Goal: Information Seeking & Learning: Learn about a topic

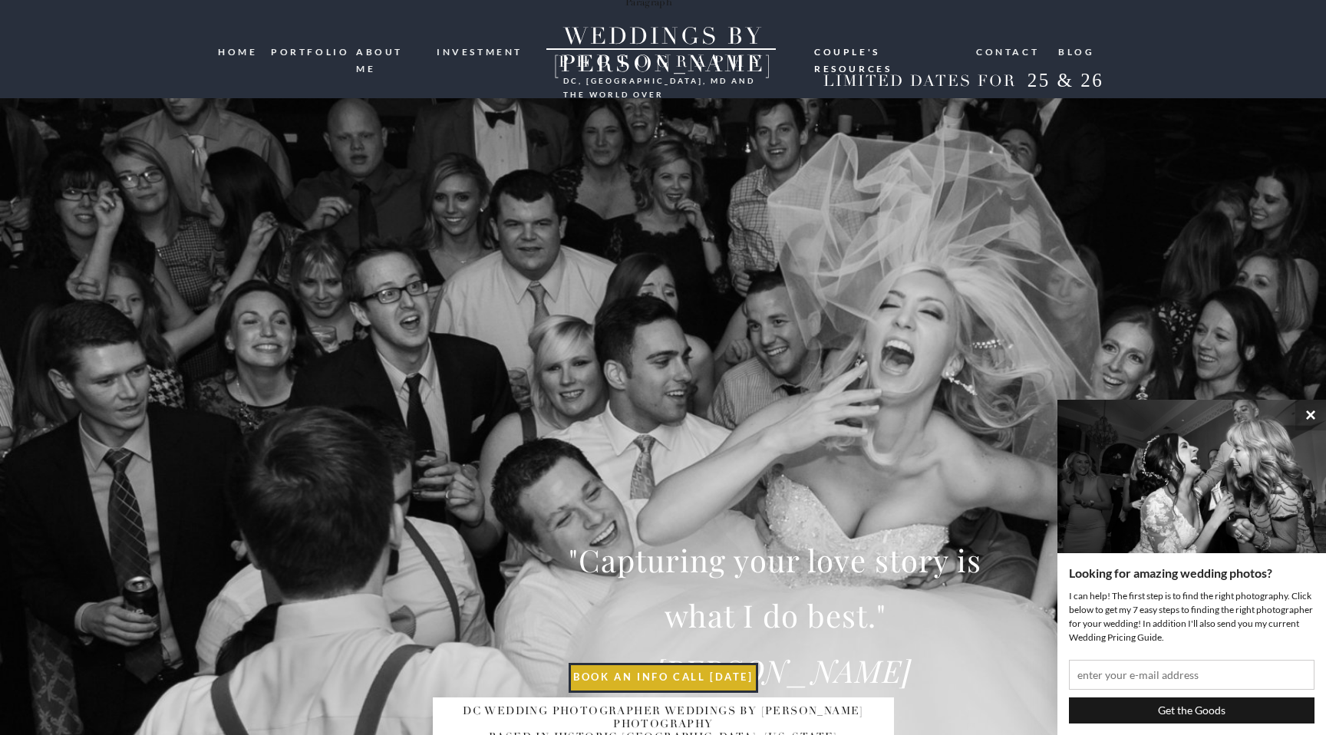
click at [453, 51] on nav "investment" at bounding box center [480, 51] width 87 height 15
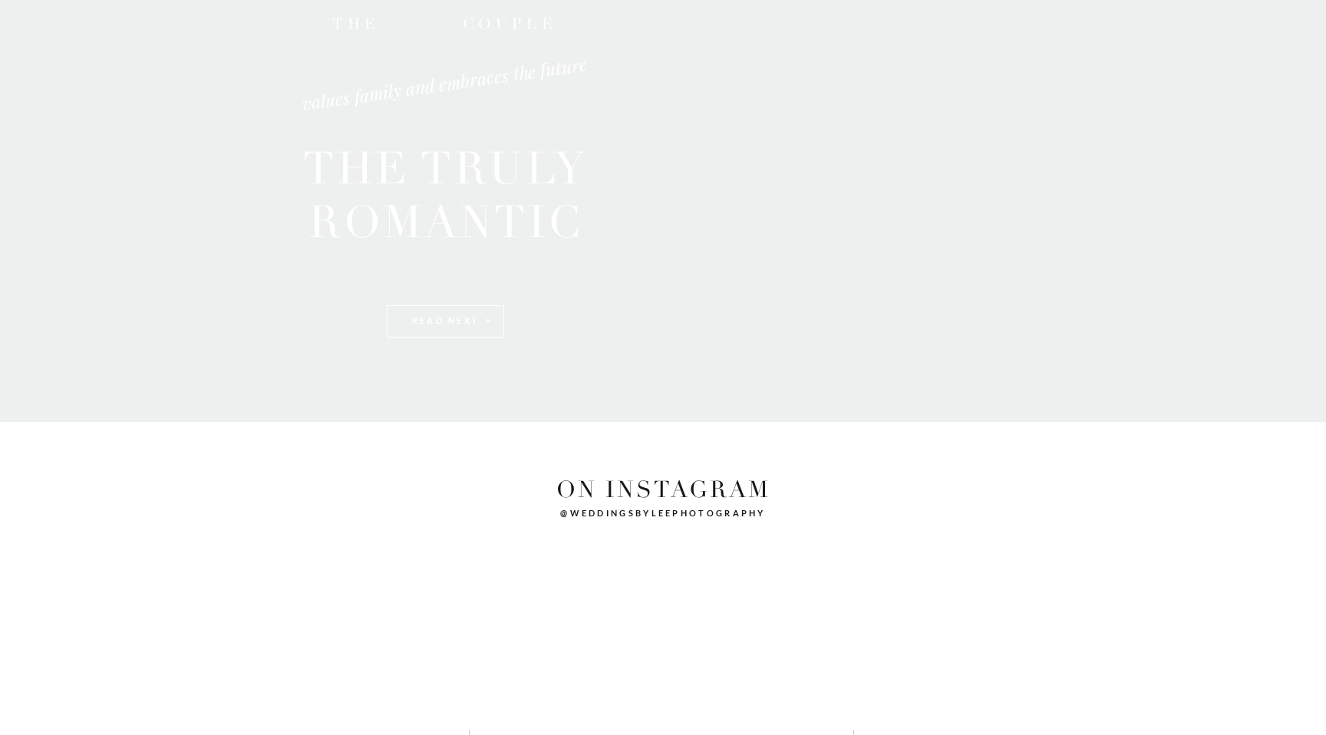
scroll to position [3163, 0]
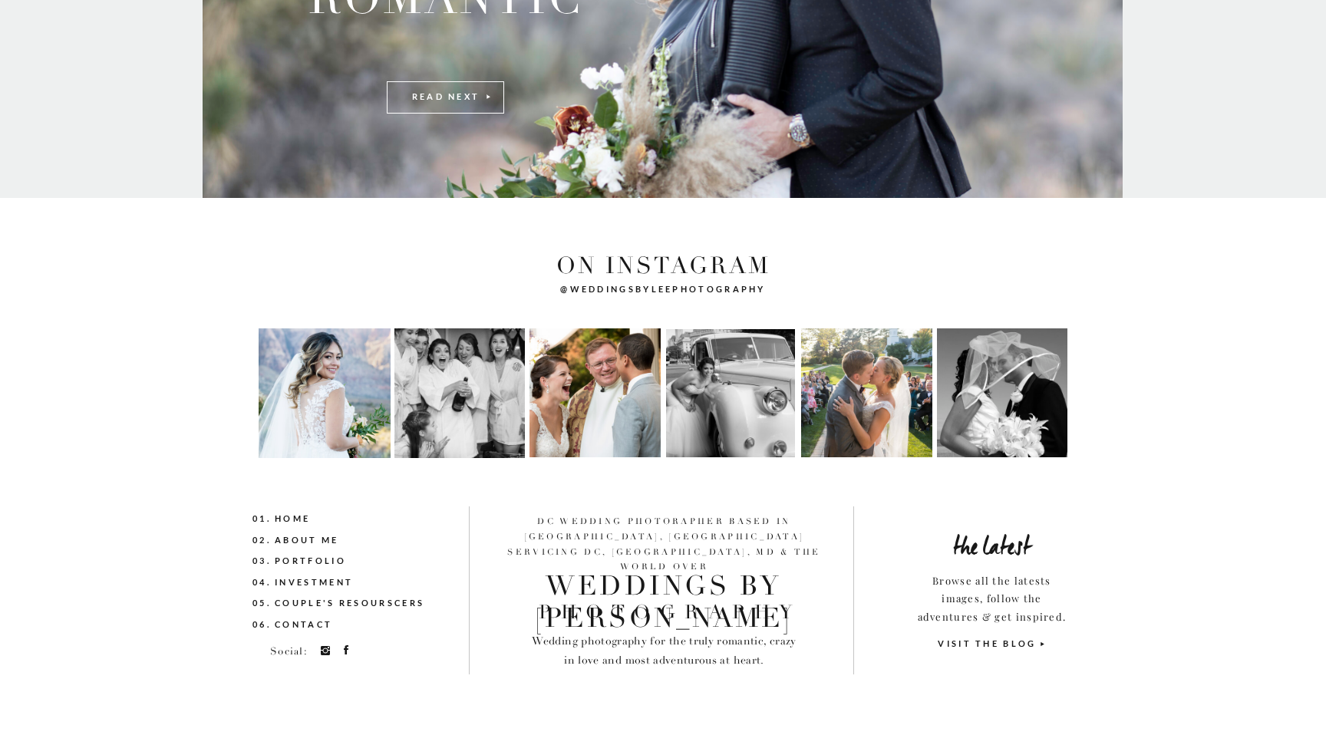
click at [329, 581] on nav "04. investment" at bounding box center [326, 583] width 148 height 17
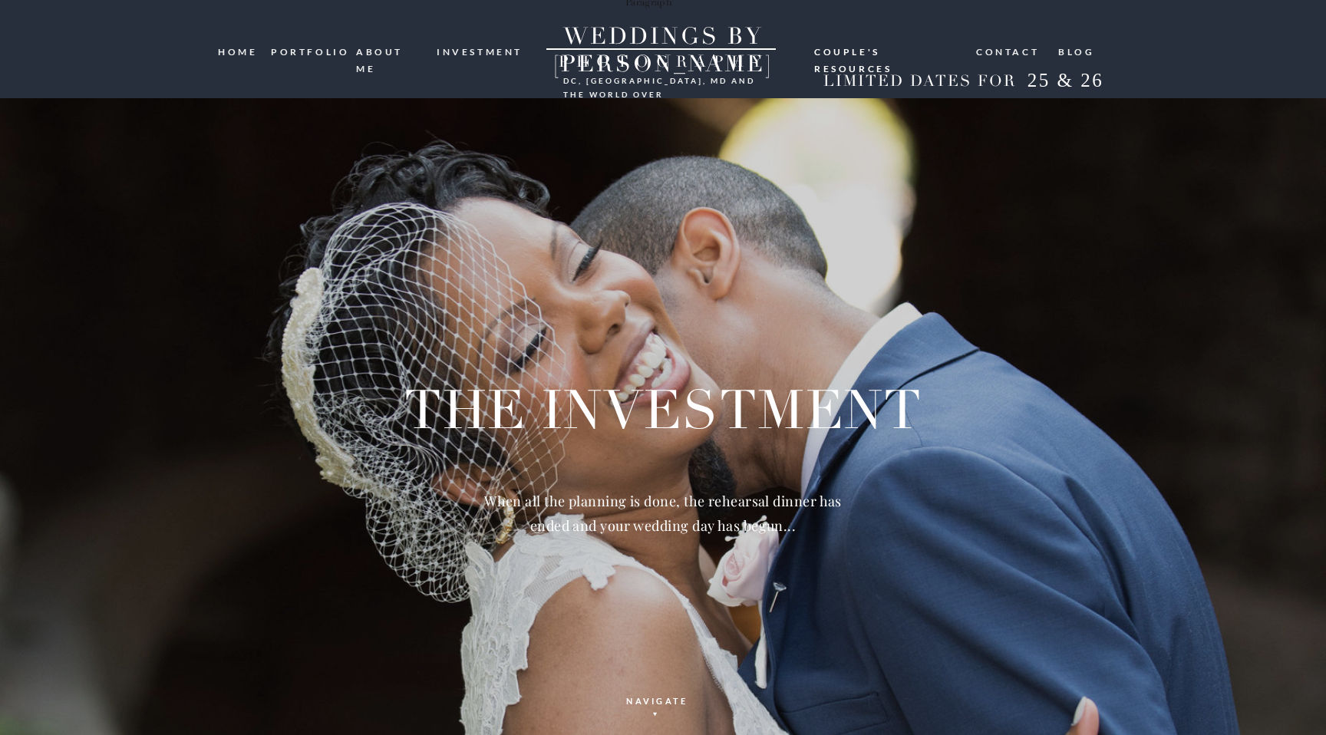
click at [850, 52] on nav "Couple's resources" at bounding box center [887, 50] width 147 height 12
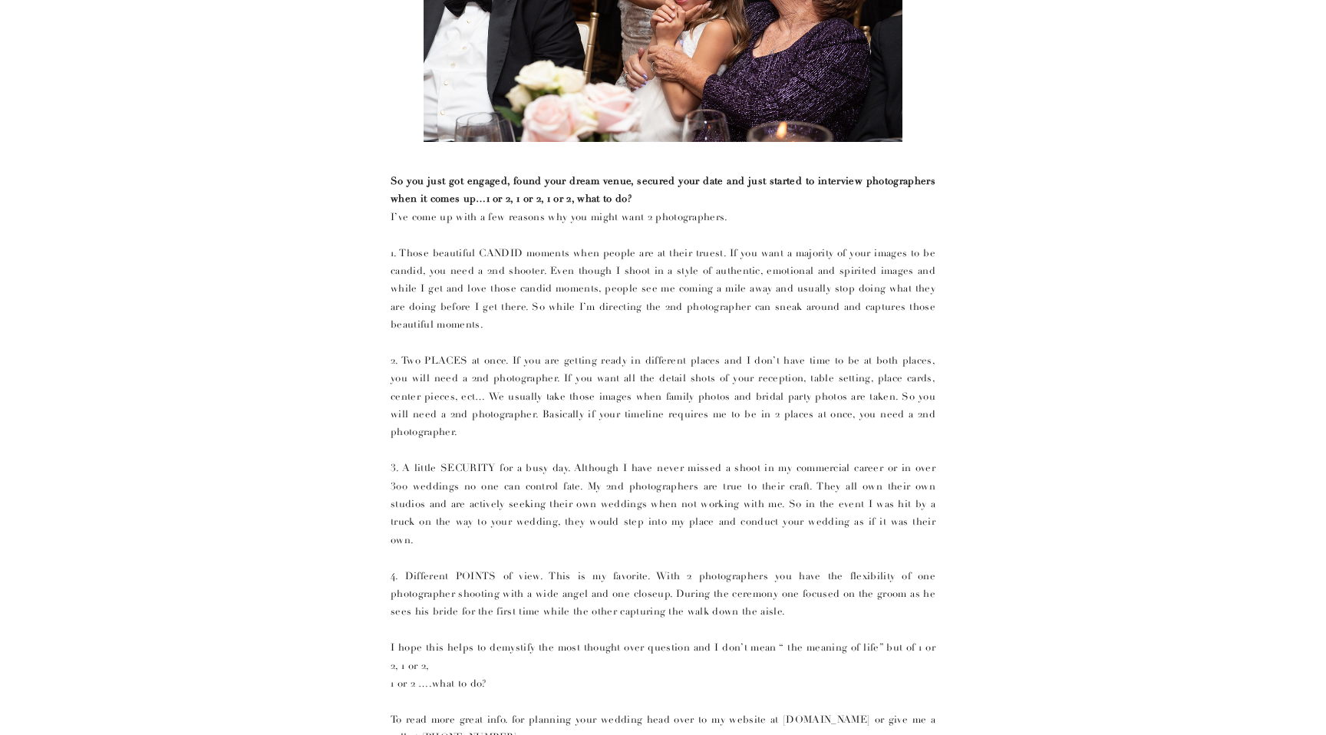
scroll to position [2961, 0]
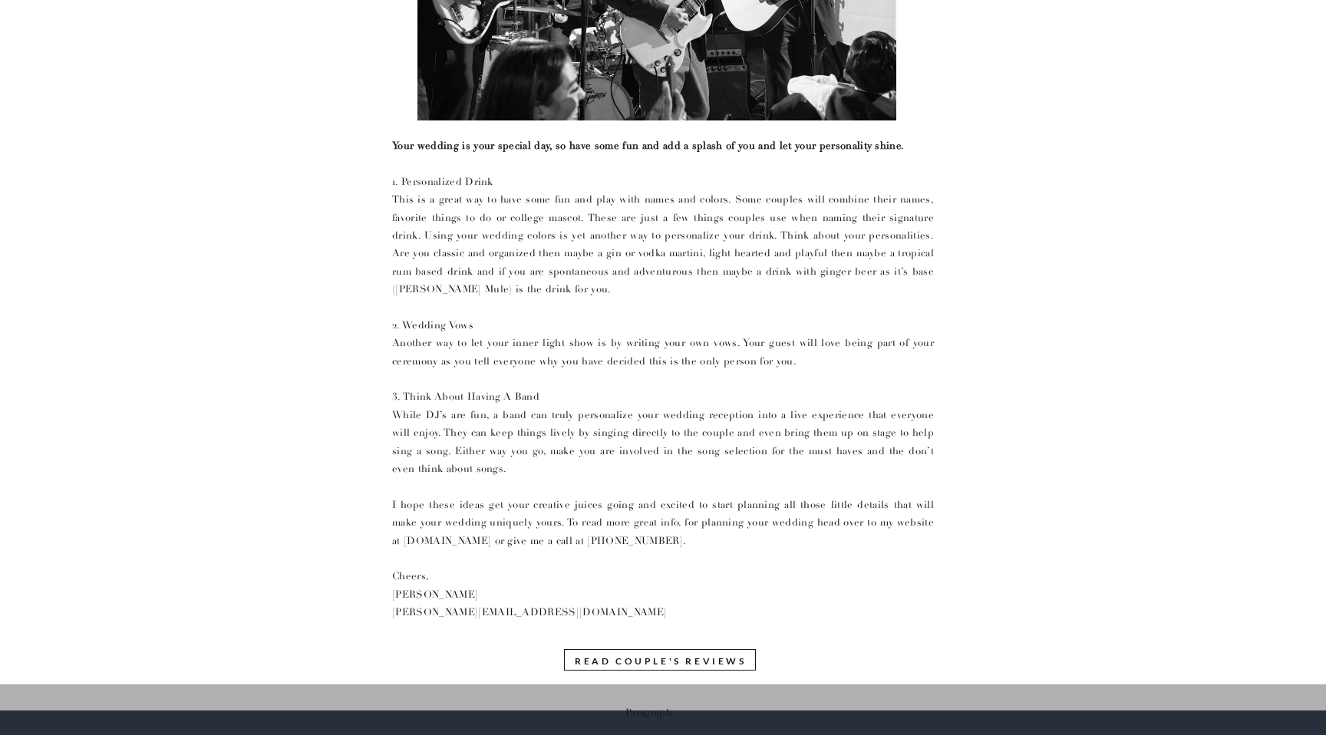
scroll to position [0, 0]
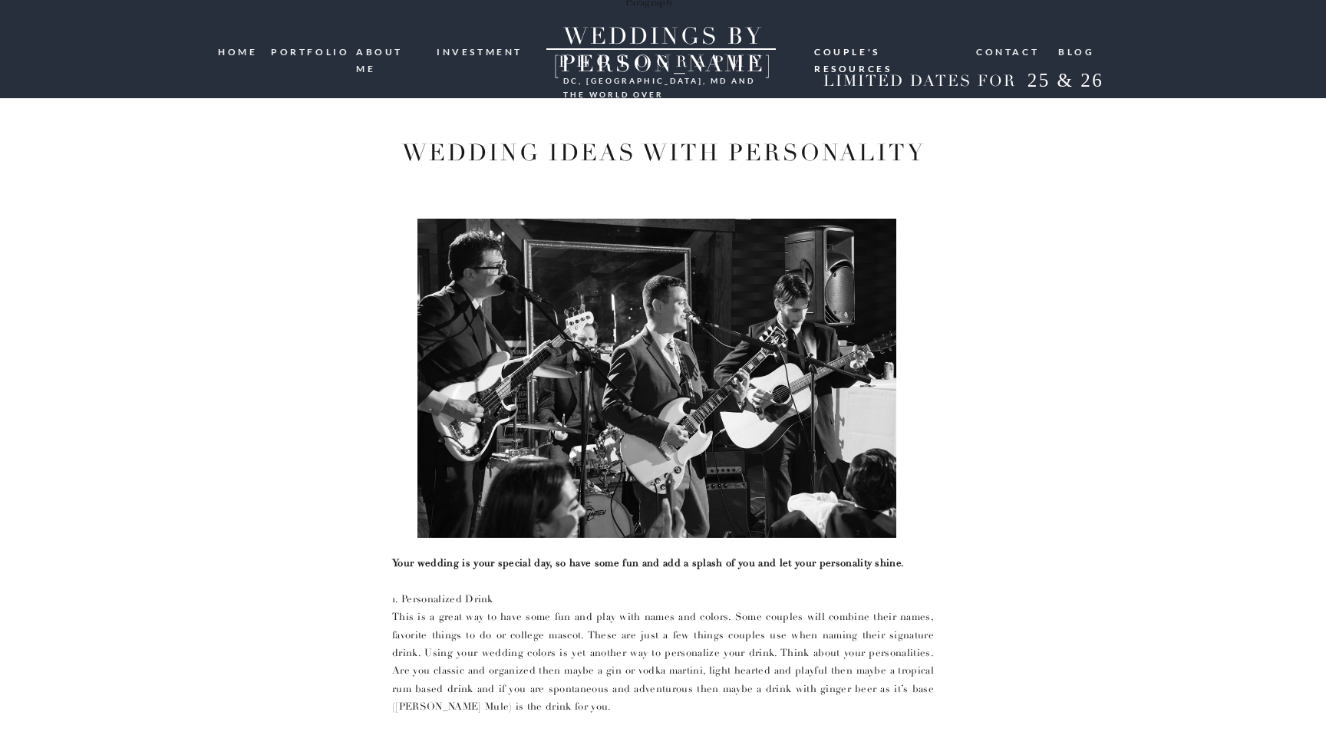
click at [393, 47] on nav "ABOUT ME" at bounding box center [391, 51] width 70 height 15
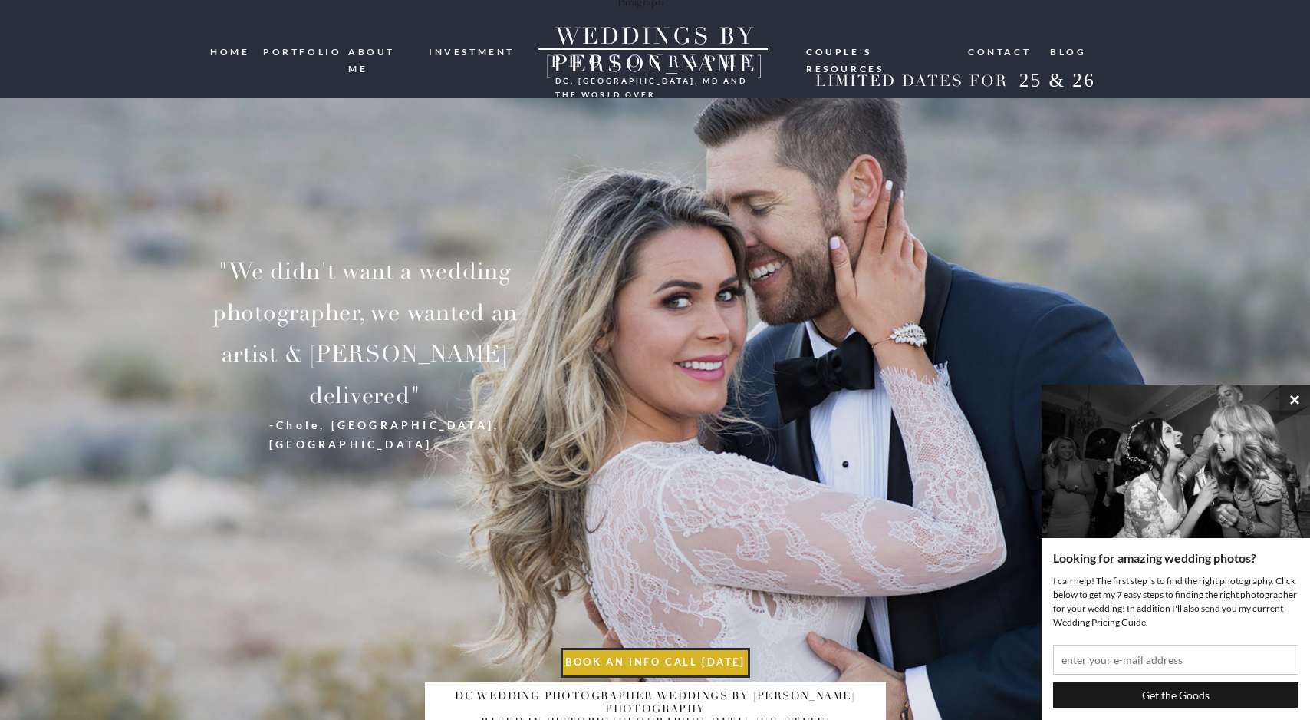
click at [464, 48] on nav "investment" at bounding box center [472, 51] width 87 height 15
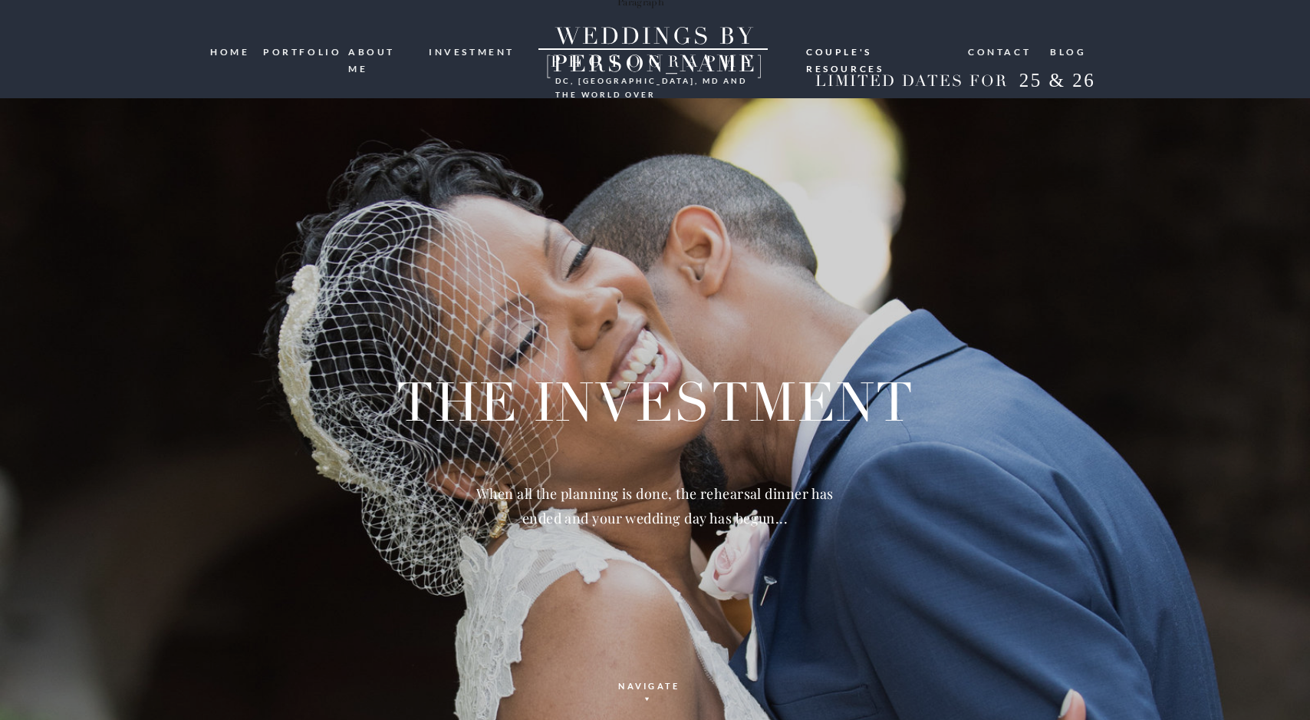
click at [375, 62] on div at bounding box center [655, 49] width 1310 height 98
click at [371, 44] on nav "ABOUT ME" at bounding box center [383, 51] width 70 height 15
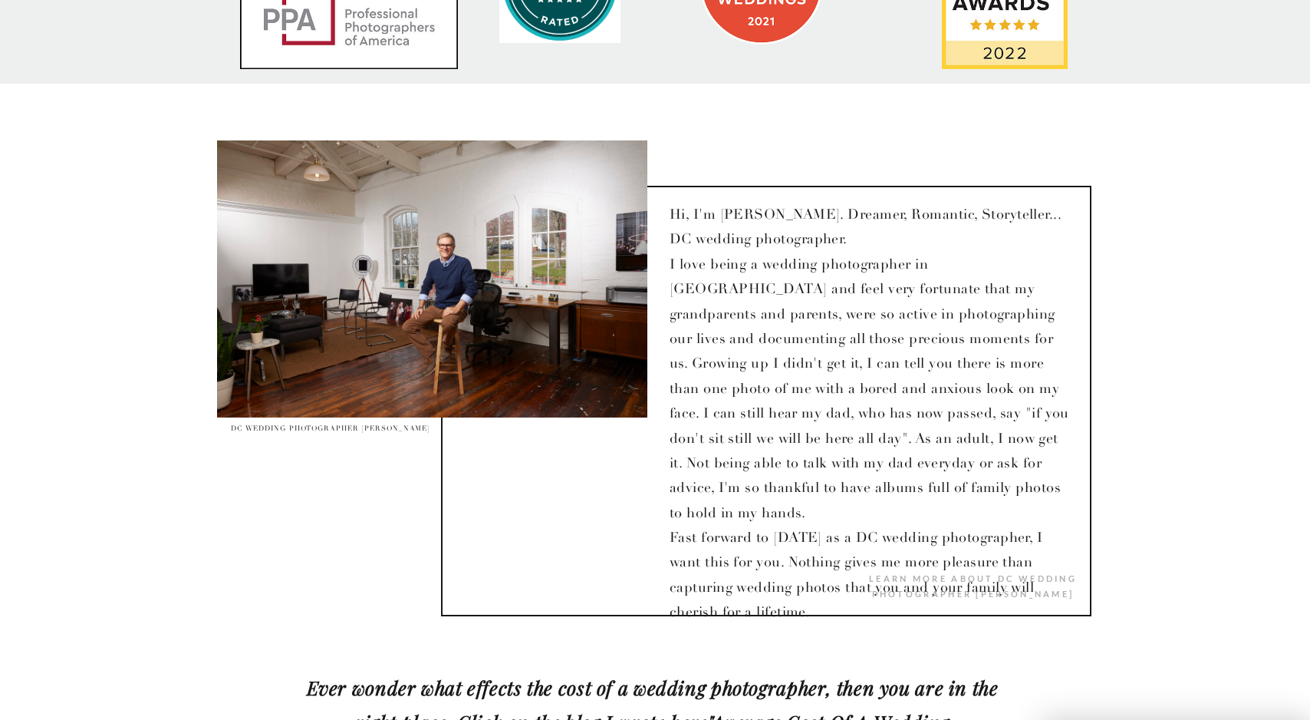
scroll to position [1119, 0]
